Goal: Register for event/course

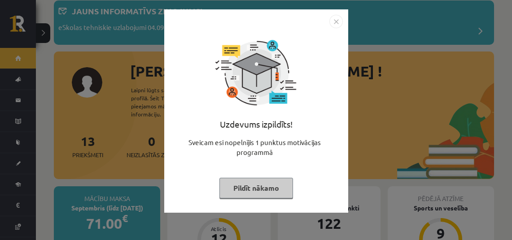
scroll to position [52, 0]
click at [339, 22] on img "Close" at bounding box center [335, 21] width 13 height 13
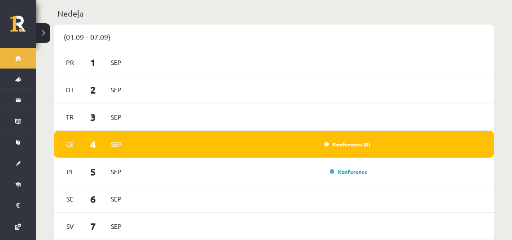
scroll to position [622, 0]
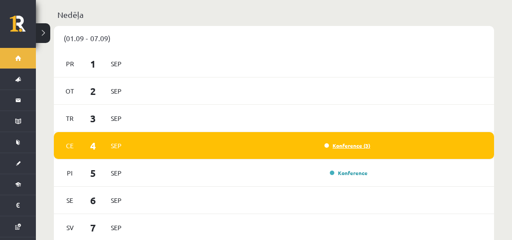
click at [352, 142] on link "Konference (3)" at bounding box center [347, 145] width 46 height 7
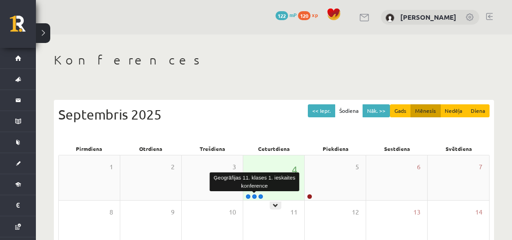
click at [256, 196] on link at bounding box center [254, 196] width 5 height 5
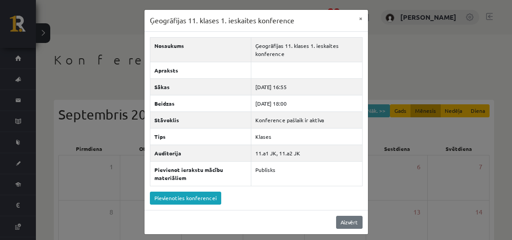
click at [349, 218] on link "Aizvērt" at bounding box center [349, 222] width 26 height 13
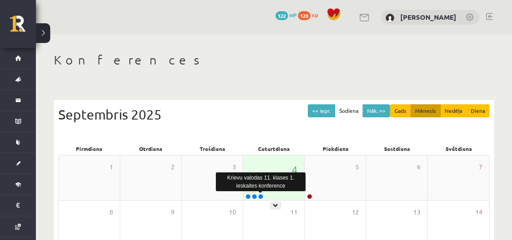
click at [261, 195] on link at bounding box center [260, 196] width 5 height 5
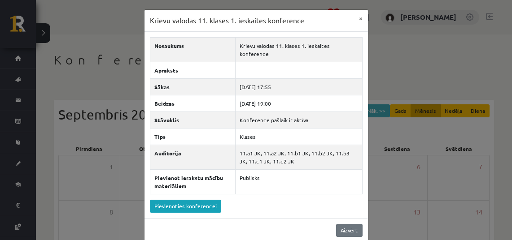
click at [352, 224] on link "Aizvērt" at bounding box center [349, 230] width 26 height 13
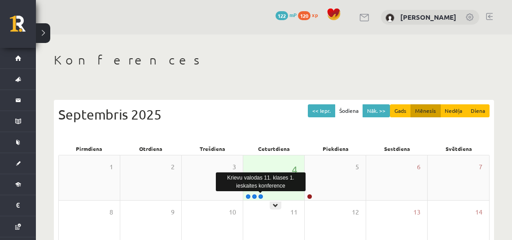
click at [263, 196] on link at bounding box center [260, 196] width 5 height 5
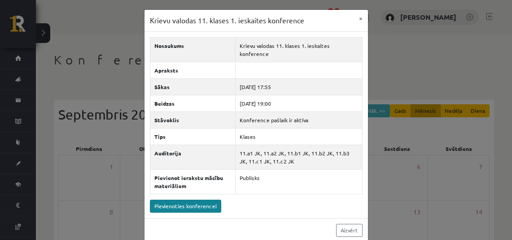
click at [198, 200] on link "Pievienoties konferencei" at bounding box center [185, 206] width 71 height 13
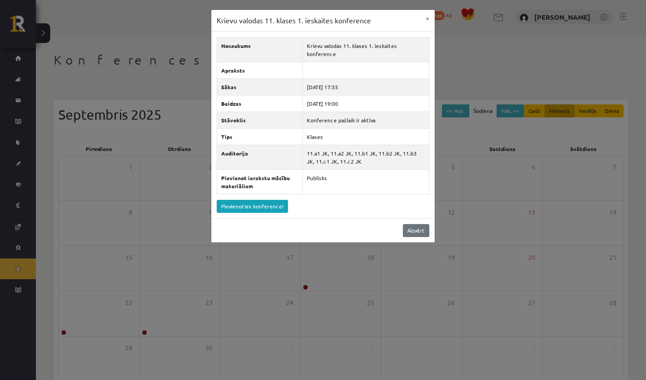
click at [420, 224] on link "Aizvērt" at bounding box center [416, 230] width 26 height 13
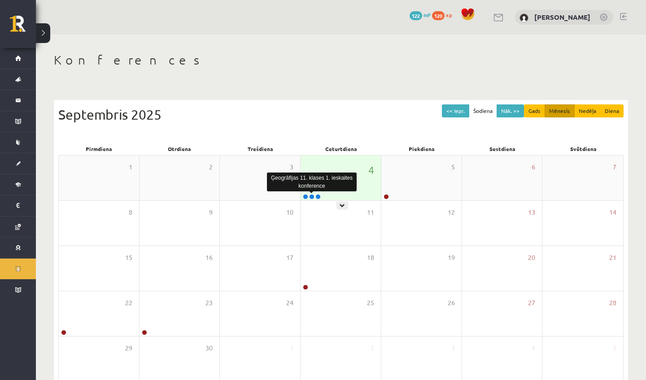
click at [313, 195] on link at bounding box center [311, 196] width 5 height 5
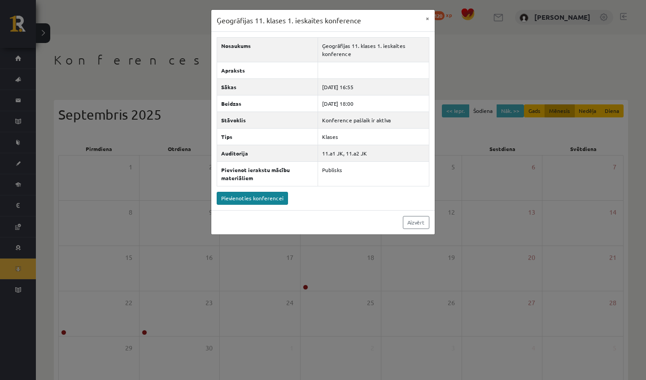
click at [277, 198] on link "Pievienoties konferencei" at bounding box center [252, 198] width 71 height 13
click at [413, 220] on link "Aizvērt" at bounding box center [416, 222] width 26 height 13
